Goal: Task Accomplishment & Management: Manage account settings

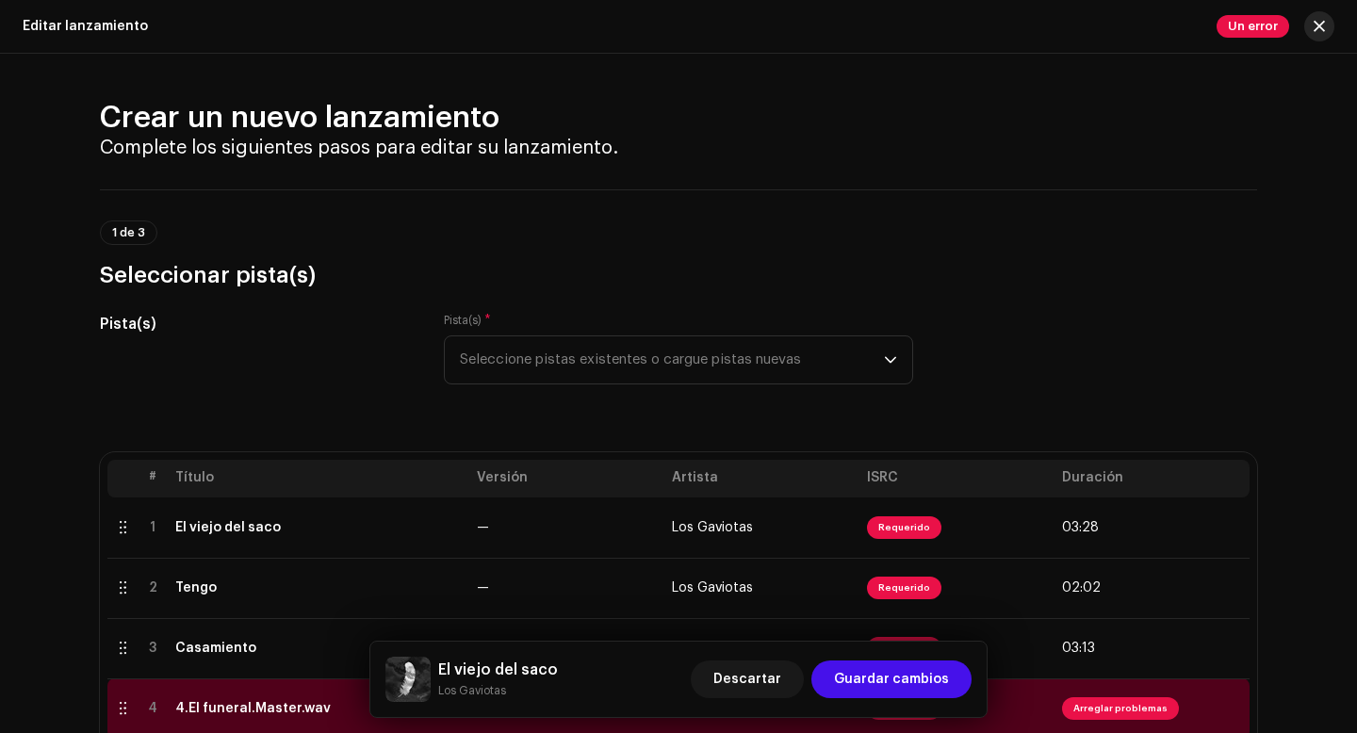
click at [1320, 29] on span "button" at bounding box center [1318, 26] width 11 height 15
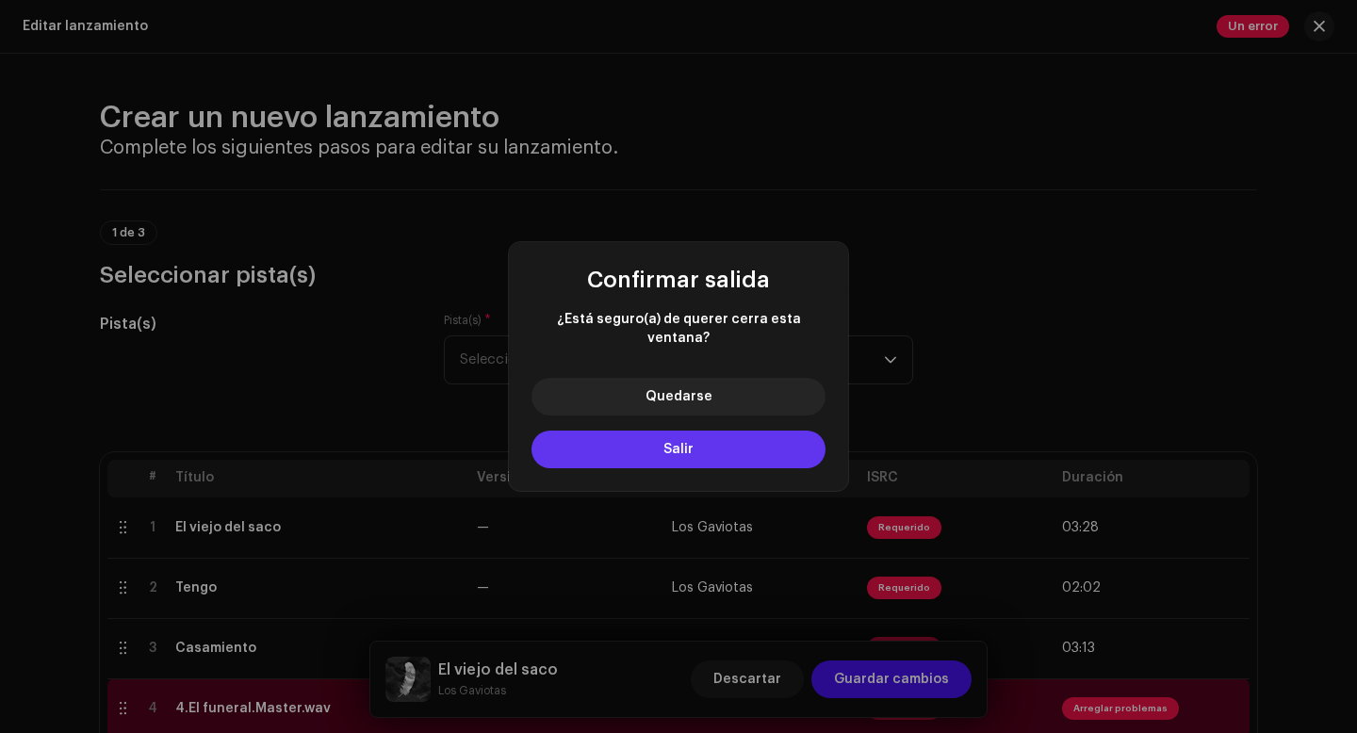
click at [669, 443] on span "Salir" at bounding box center [678, 449] width 30 height 13
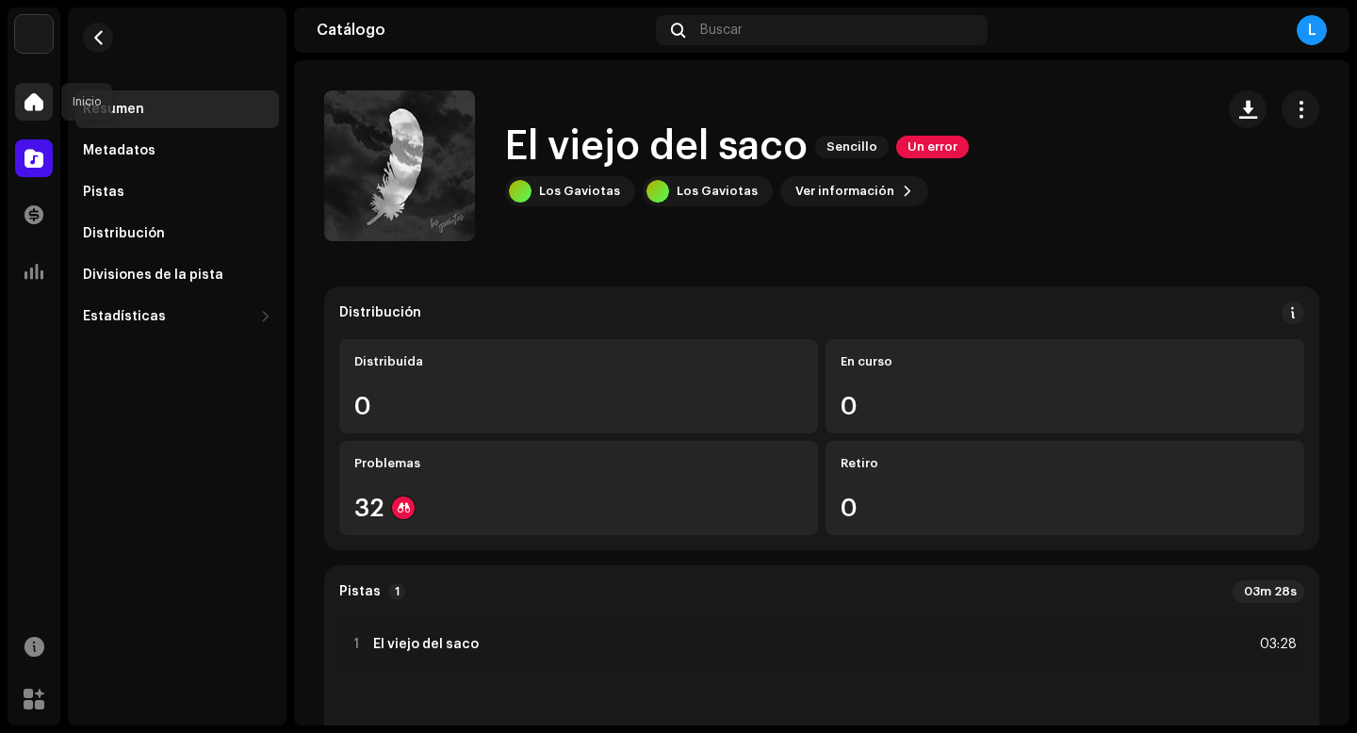
click at [36, 95] on span at bounding box center [33, 101] width 19 height 15
